Goal: Information Seeking & Learning: Learn about a topic

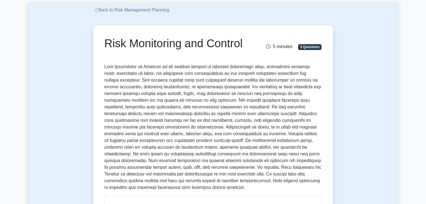
scroll to position [57, 0]
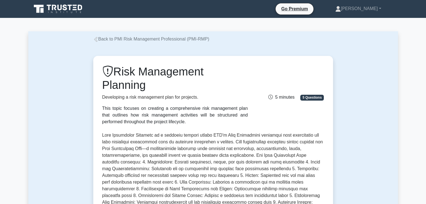
click at [105, 40] on link "Back to PMI Risk Management Professional (PMI-RMP)" at bounding box center [151, 39] width 116 height 5
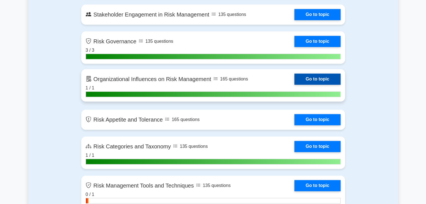
scroll to position [725, 0]
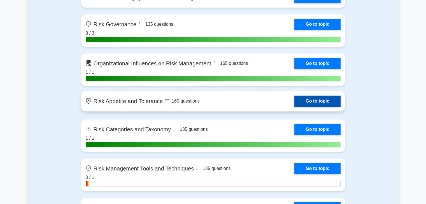
click at [294, 103] on link "Go to topic" at bounding box center [317, 101] width 46 height 11
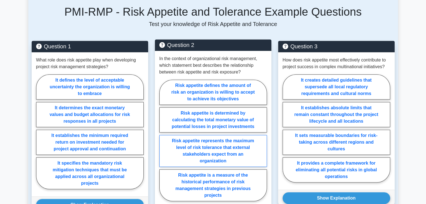
scroll to position [392, 0]
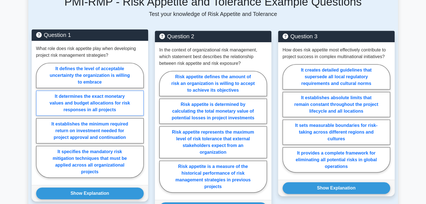
click at [109, 91] on label "It determines the exact monetary values and budget allocations for risk respons…" at bounding box center [89, 103] width 107 height 25
click at [40, 120] on input "It determines the exact monetary values and budget allocations for risk respons…" at bounding box center [38, 122] width 4 height 4
radio input "true"
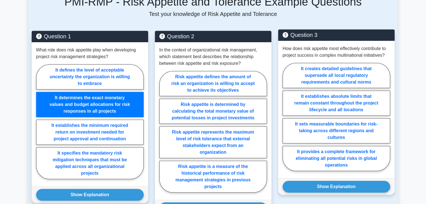
click at [279, 109] on div "How does risk appetite most effectively contribute to project success in comple…" at bounding box center [336, 110] width 116 height 138
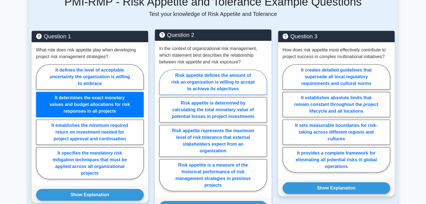
click at [237, 70] on label "Risk appetite defines the amount of risk an organization is willing to accept t…" at bounding box center [212, 82] width 107 height 25
click at [163, 130] on input "Risk appetite defines the amount of risk an organization is willing to accept t…" at bounding box center [161, 132] width 4 height 4
radio input "true"
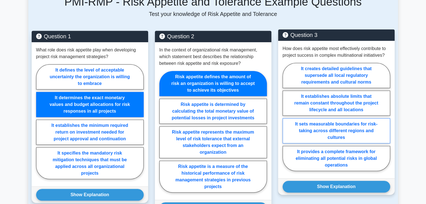
click at [301, 119] on label "It sets measurable boundaries for risk-taking across different regions and cult…" at bounding box center [335, 130] width 107 height 25
click at [286, 119] on input "It sets measurable boundaries for risk-taking across different regions and cult…" at bounding box center [284, 119] width 4 height 4
radio input "true"
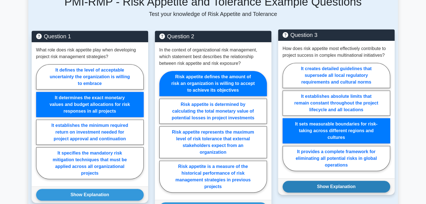
click at [320, 181] on button "Show Explanation" at bounding box center [335, 187] width 107 height 12
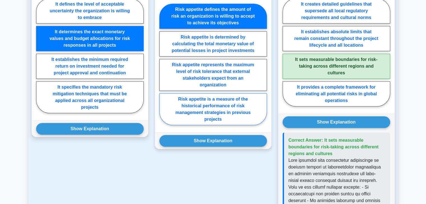
scroll to position [459, 0]
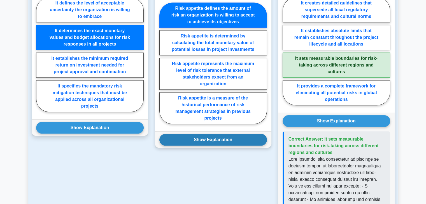
click at [230, 134] on button "Show Explanation" at bounding box center [212, 140] width 107 height 12
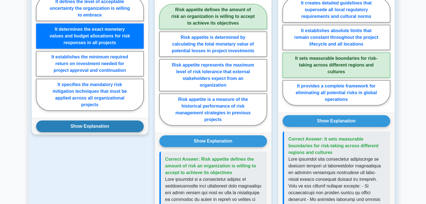
click at [101, 121] on button "Show Explanation" at bounding box center [89, 127] width 107 height 12
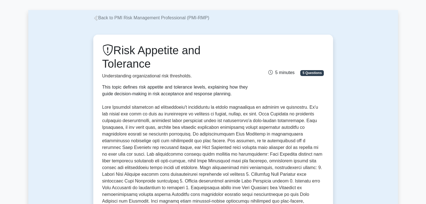
scroll to position [168, 0]
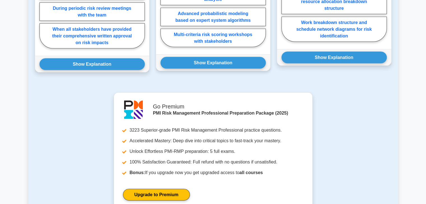
scroll to position [1304, 0]
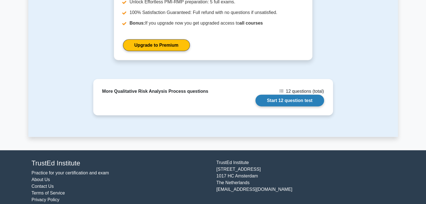
click at [278, 95] on link "Start 12 question test" at bounding box center [289, 101] width 69 height 12
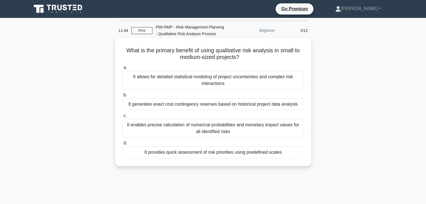
click at [249, 154] on div "It provides quick assessment of risk priorities using predefined scales" at bounding box center [212, 153] width 181 height 12
click at [122, 145] on input "d. It provides quick assessment of risk priorities using predefined scales" at bounding box center [122, 144] width 0 height 4
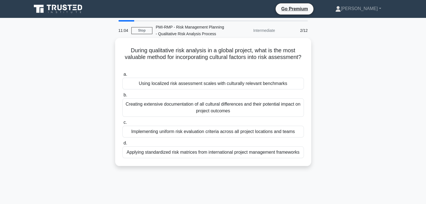
click at [230, 84] on div "Using localized risk assessment scales with culturally relevant benchmarks" at bounding box center [212, 84] width 181 height 12
click at [122, 76] on input "a. Using localized risk assessment scales with culturally relevant benchmarks" at bounding box center [122, 75] width 0 height 4
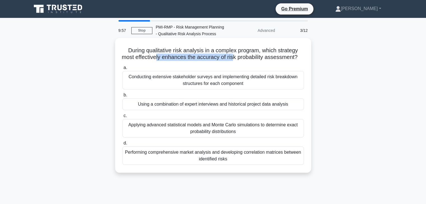
drag, startPoint x: 160, startPoint y: 58, endPoint x: 236, endPoint y: 56, distance: 76.2
click at [236, 56] on h5 "During qualitative risk analysis in a complex program, which strategy most effe…" at bounding box center [213, 54] width 182 height 14
click at [218, 86] on div "Conducting extensive stakeholder surveys and implementing detailed risk breakdo…" at bounding box center [212, 80] width 181 height 18
click at [122, 70] on input "a. Conducting extensive stakeholder surveys and implementing detailed risk brea…" at bounding box center [122, 68] width 0 height 4
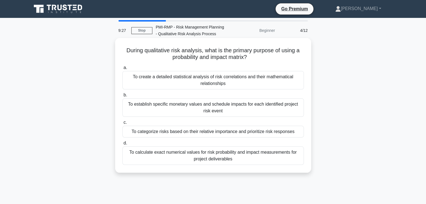
click at [224, 133] on div "To categorize risks based on their relative importance and prioritize risk resp…" at bounding box center [212, 132] width 181 height 12
click at [122, 125] on input "c. To categorize risks based on their relative importance and prioritize risk r…" at bounding box center [122, 123] width 0 height 4
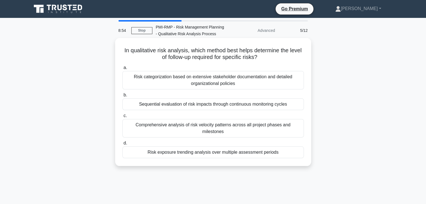
click at [209, 79] on div "Risk categorization based on extensive stakeholder documentation and detailed o…" at bounding box center [212, 80] width 181 height 18
click at [122, 70] on input "a. Risk categorization based on extensive stakeholder documentation and detaile…" at bounding box center [122, 68] width 0 height 4
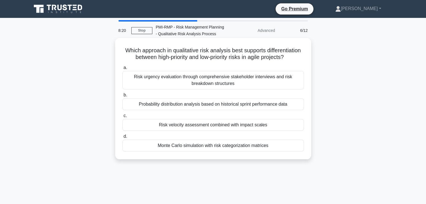
click at [189, 127] on div "Risk velocity assessment combined with impact scales" at bounding box center [212, 125] width 181 height 12
click at [122, 118] on input "c. Risk velocity assessment combined with impact scales" at bounding box center [122, 116] width 0 height 4
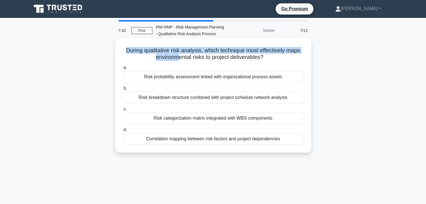
drag, startPoint x: 125, startPoint y: 52, endPoint x: 178, endPoint y: 56, distance: 53.9
click at [178, 56] on h5 "During qualitative risk analysis, which technique most effectively maps environ…" at bounding box center [213, 54] width 182 height 14
click at [203, 51] on h5 "During qualitative risk analysis, which technique most effectively maps environ…" at bounding box center [213, 54] width 182 height 14
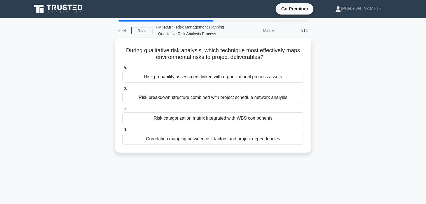
click at [209, 139] on div "Correlation mapping between risk factors and project dependencies" at bounding box center [212, 139] width 181 height 12
click at [122, 132] on input "d. Correlation mapping between risk factors and project dependencies" at bounding box center [122, 130] width 0 height 4
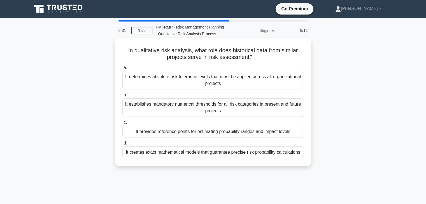
click at [212, 133] on div "It provides reference points for estimating probability ranges and impact levels" at bounding box center [212, 132] width 181 height 12
click at [122, 125] on input "c. It provides reference points for estimating probability ranges and impact le…" at bounding box center [122, 123] width 0 height 4
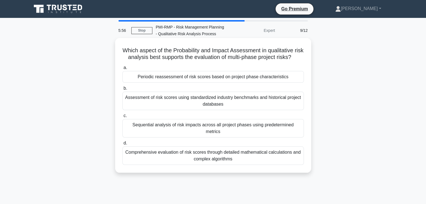
click at [226, 83] on div "Periodic reassessment of risk scores based on project phase characteristics" at bounding box center [212, 77] width 181 height 12
click at [122, 70] on input "a. Periodic reassessment of risk scores based on project phase characteristics" at bounding box center [122, 68] width 0 height 4
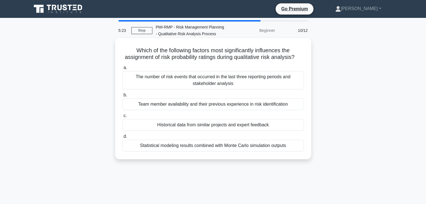
click at [239, 131] on div "Historical data from similar projects and expert feedback" at bounding box center [212, 125] width 181 height 12
click at [122, 118] on input "c. Historical data from similar projects and expert feedback" at bounding box center [122, 116] width 0 height 4
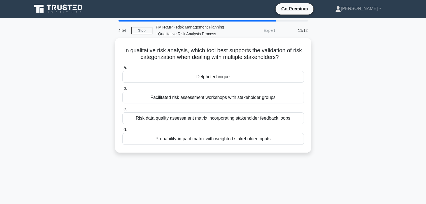
click at [209, 79] on div "Delphi technique" at bounding box center [212, 77] width 181 height 12
click at [122, 70] on input "a. Delphi technique" at bounding box center [122, 68] width 0 height 4
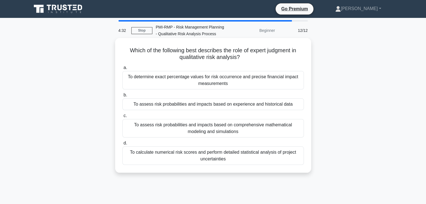
click at [221, 105] on div "To assess risk probabilities and impacts based on experience and historical data" at bounding box center [212, 105] width 181 height 12
click at [122, 97] on input "b. To assess risk probabilities and impacts based on experience and historical …" at bounding box center [122, 95] width 0 height 4
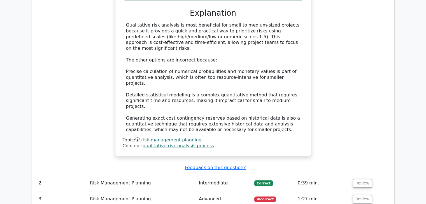
scroll to position [590, 0]
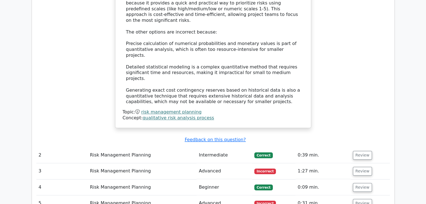
click at [321, 147] on td "0:39 min." at bounding box center [322, 155] width 55 height 16
click at [359, 151] on button "Review" at bounding box center [362, 155] width 19 height 9
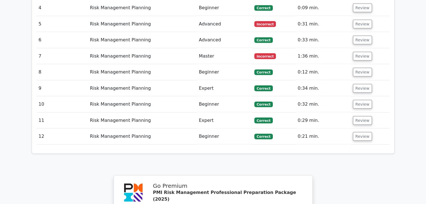
scroll to position [1049, 0]
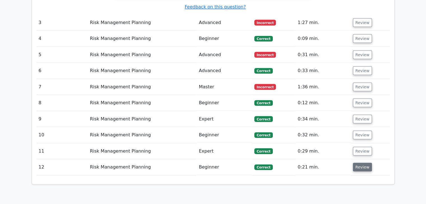
click at [363, 163] on button "Review" at bounding box center [362, 167] width 19 height 9
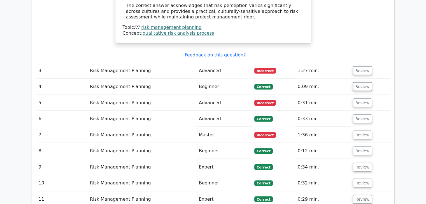
scroll to position [1021, 0]
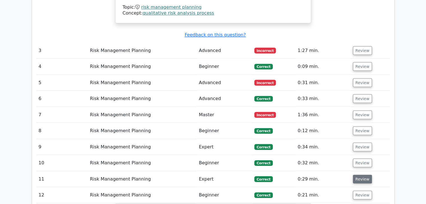
click at [362, 175] on button "Review" at bounding box center [362, 179] width 19 height 9
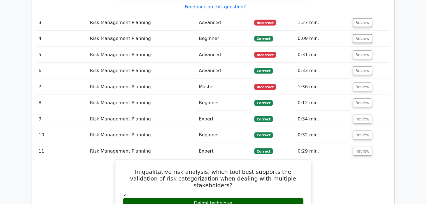
scroll to position [1077, 0]
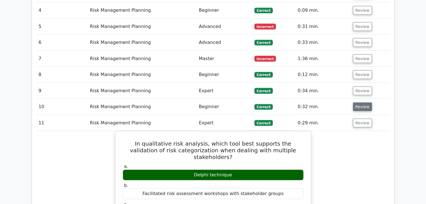
click at [362, 103] on button "Review" at bounding box center [362, 107] width 19 height 9
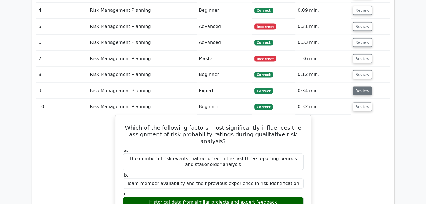
click at [358, 87] on button "Review" at bounding box center [362, 91] width 19 height 9
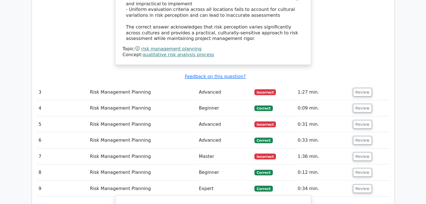
scroll to position [993, 0]
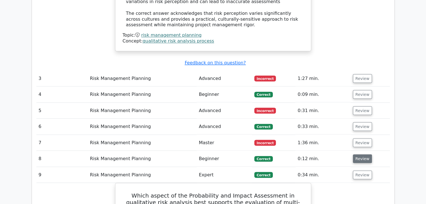
click at [355, 154] on button "Review" at bounding box center [362, 158] width 19 height 9
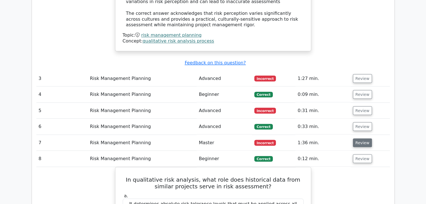
click at [364, 139] on button "Review" at bounding box center [362, 143] width 19 height 9
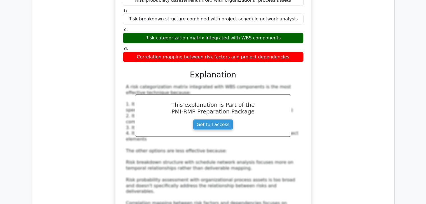
scroll to position [1189, 0]
